Goal: Check status: Check status

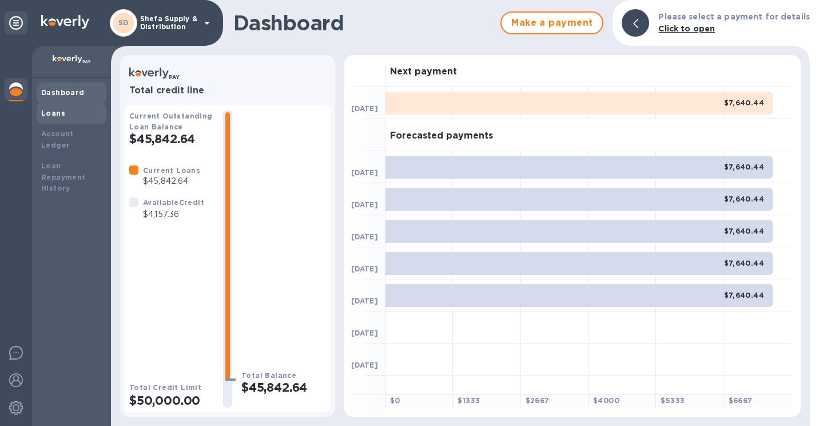
click at [61, 112] on b "Loans" at bounding box center [53, 113] width 24 height 9
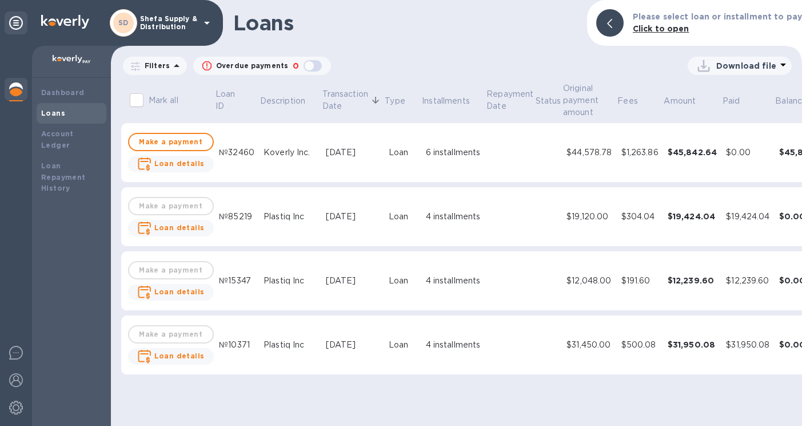
click at [688, 153] on div "$45,842.64" at bounding box center [693, 151] width 50 height 11
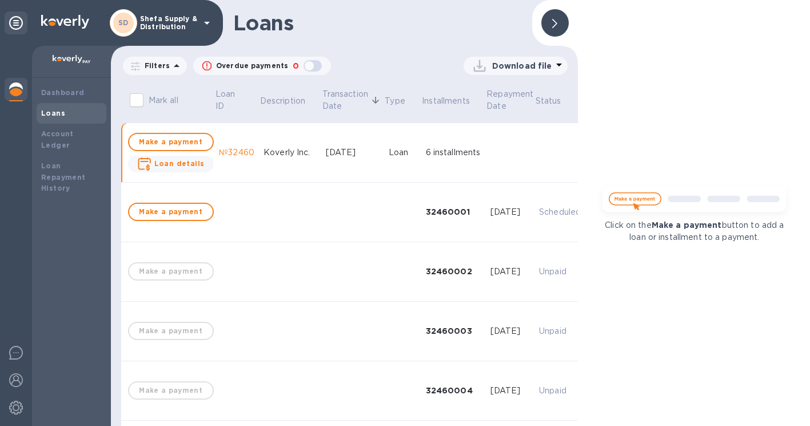
click at [553, 18] on span at bounding box center [555, 23] width 5 height 11
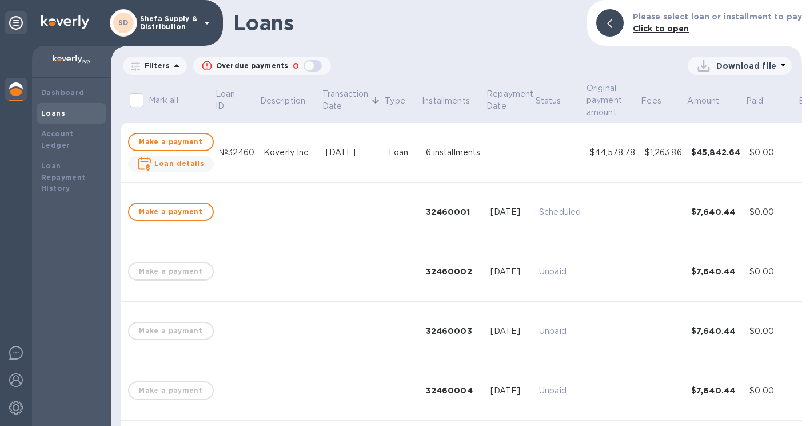
click at [669, 210] on td at bounding box center [664, 211] width 46 height 59
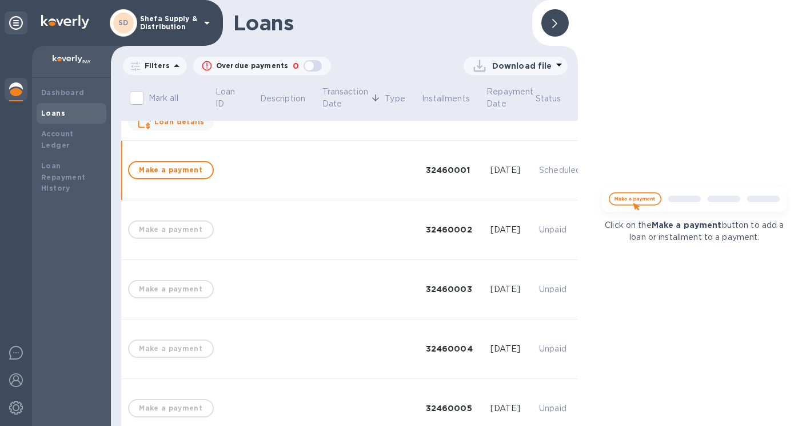
scroll to position [44, 0]
click at [555, 19] on icon at bounding box center [555, 23] width 5 height 9
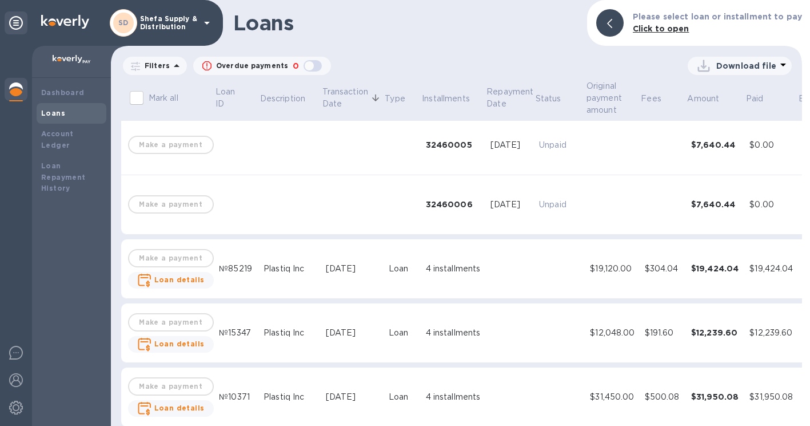
scroll to position [323, 0]
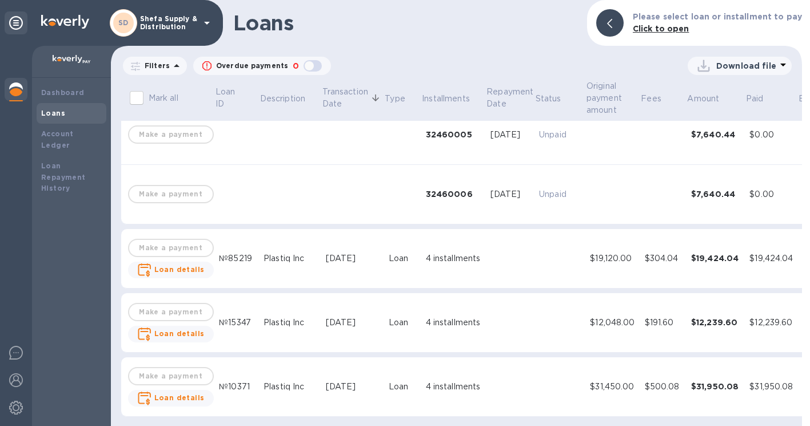
click at [660, 267] on td "$304.04" at bounding box center [664, 258] width 46 height 59
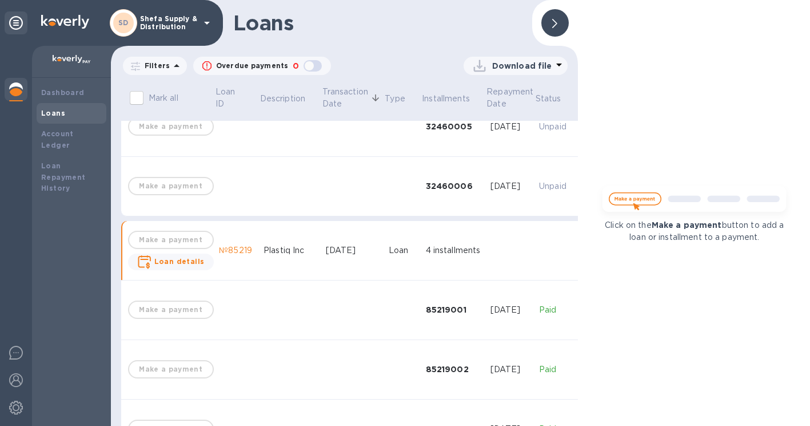
click at [564, 18] on div at bounding box center [555, 22] width 27 height 27
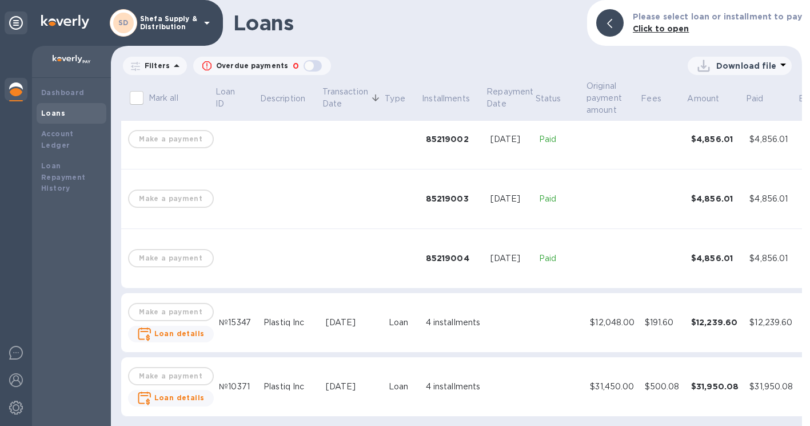
scroll to position [561, 0]
